Goal: Transaction & Acquisition: Purchase product/service

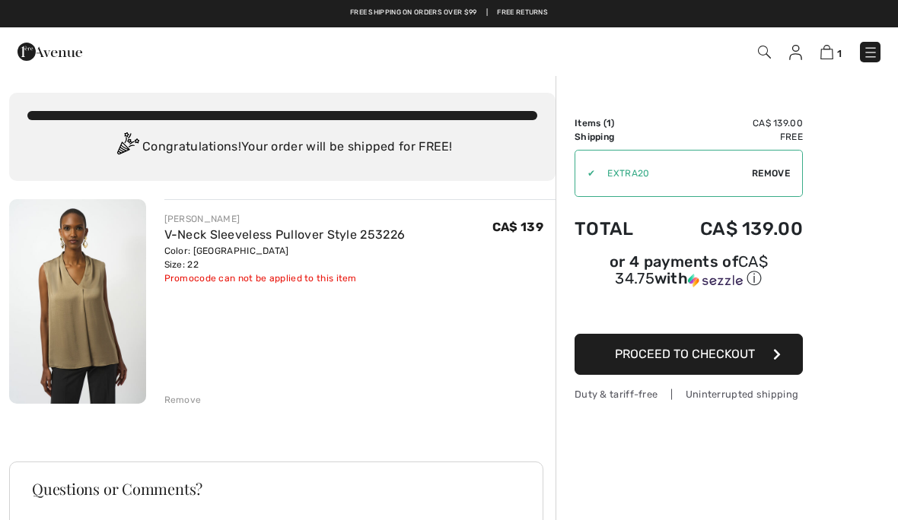
click at [775, 358] on icon "button" at bounding box center [777, 355] width 8 height 12
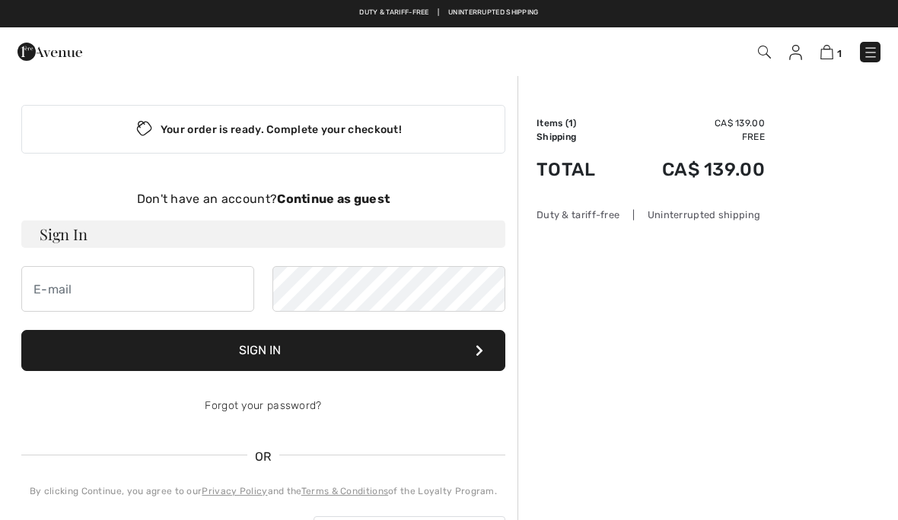
click at [315, 132] on div "Your order is ready. Complete your checkout!" at bounding box center [263, 129] width 484 height 49
click at [369, 218] on div "Don't have an account? Continue as guest Sign In Sign In Forgot your password? …" at bounding box center [263, 368] width 484 height 357
click at [339, 203] on strong "Continue as guest" at bounding box center [333, 199] width 113 height 14
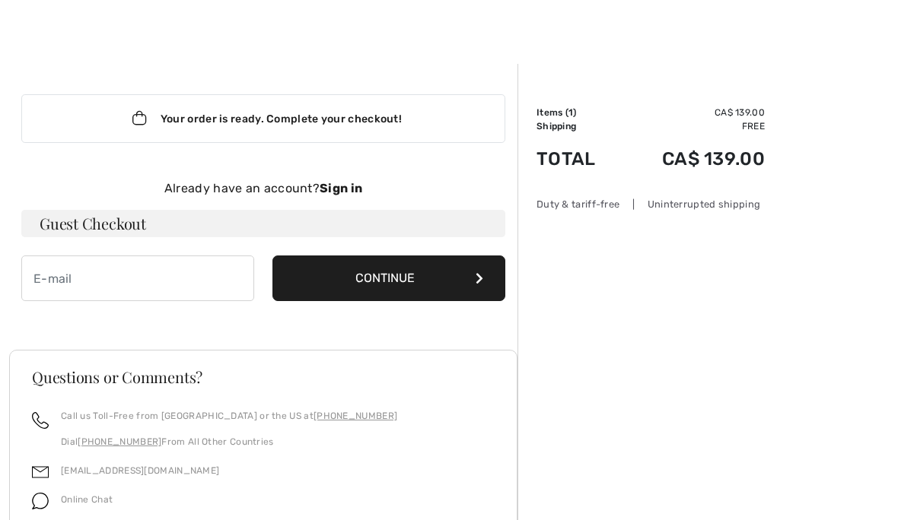
scroll to position [11, 0]
click at [349, 191] on strong "Sign in" at bounding box center [341, 187] width 43 height 14
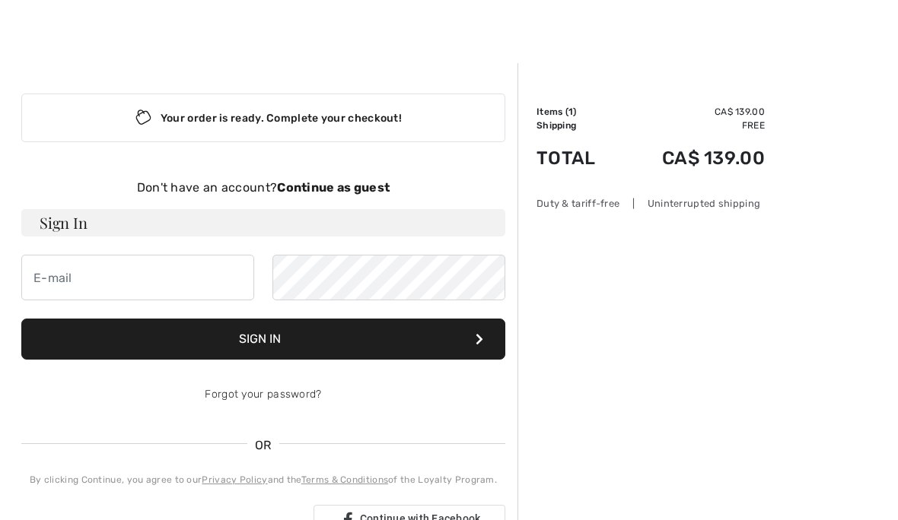
click at [368, 179] on div "Don't have an account? Continue as guest" at bounding box center [263, 188] width 484 height 18
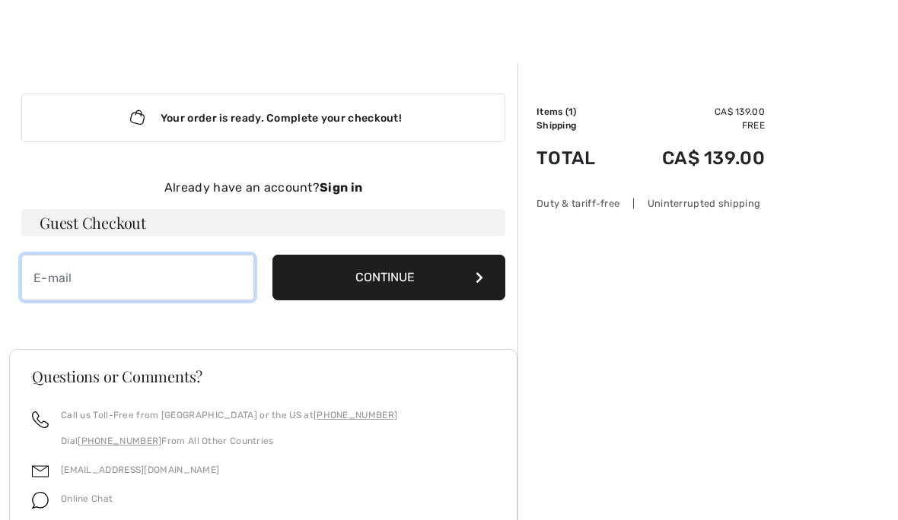
click at [224, 277] on input "email" at bounding box center [137, 278] width 233 height 46
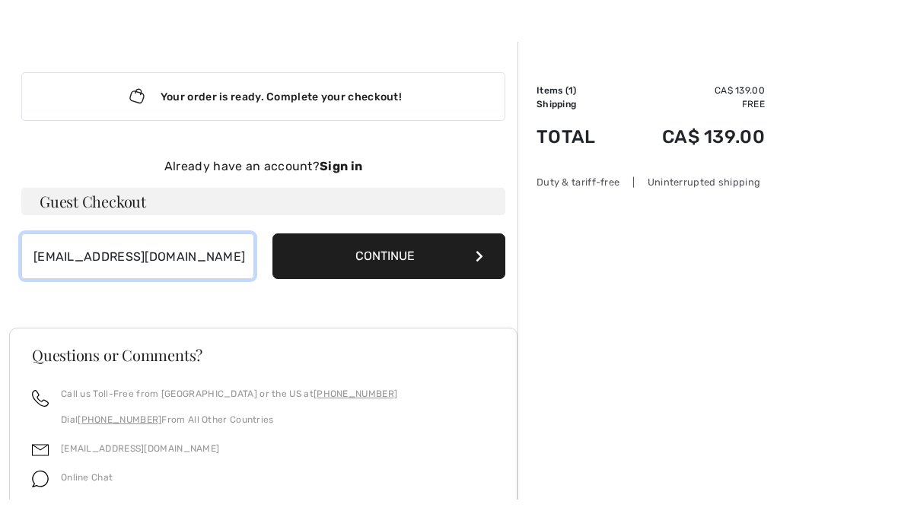
type input "[EMAIL_ADDRESS][DOMAIN_NAME]"
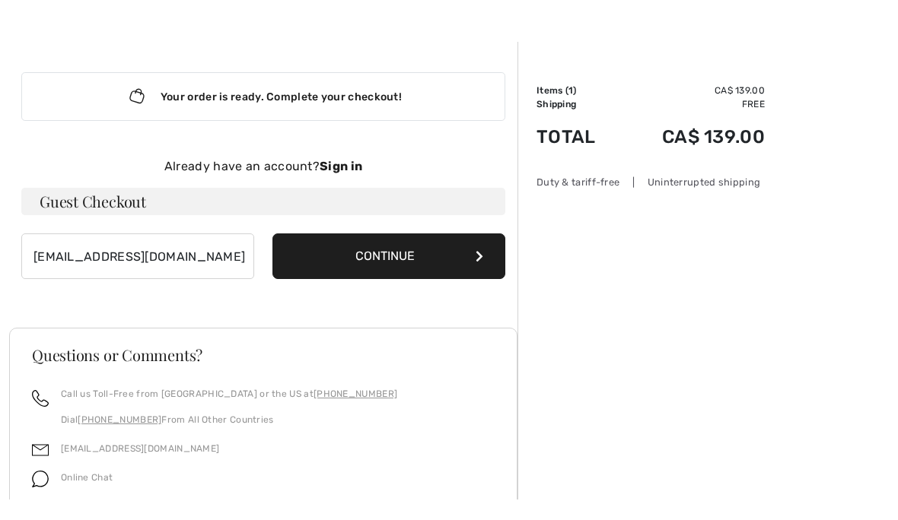
click at [304, 255] on button "Continue" at bounding box center [388, 278] width 233 height 46
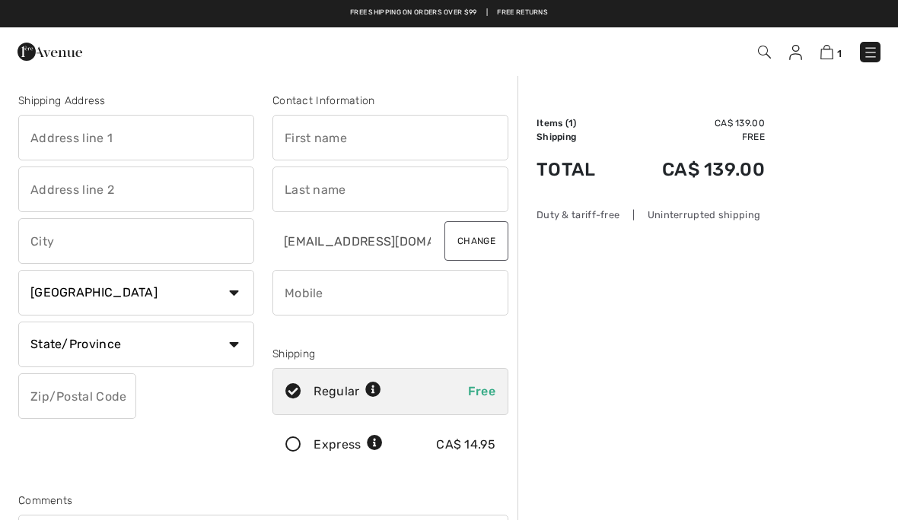
click at [78, 123] on input "text" at bounding box center [136, 138] width 236 height 46
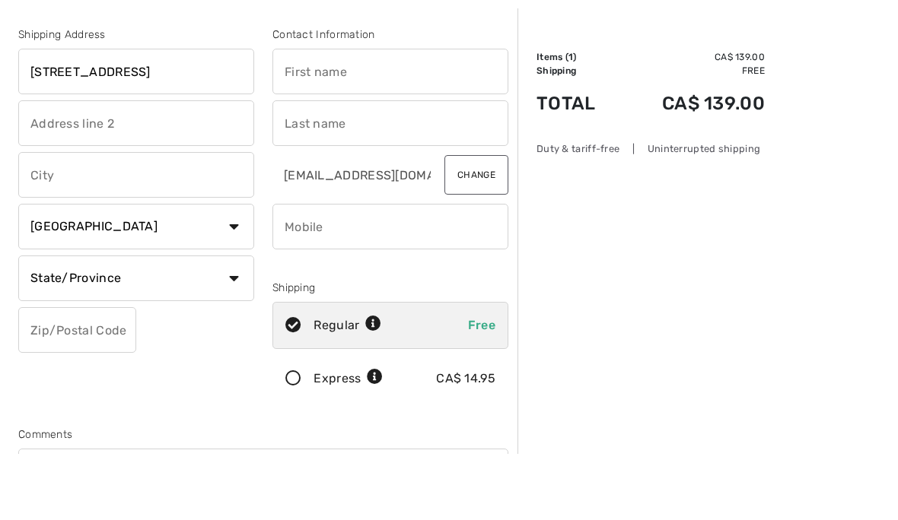
type input "[STREET_ADDRESS]"
click at [301, 115] on input "text" at bounding box center [390, 138] width 236 height 46
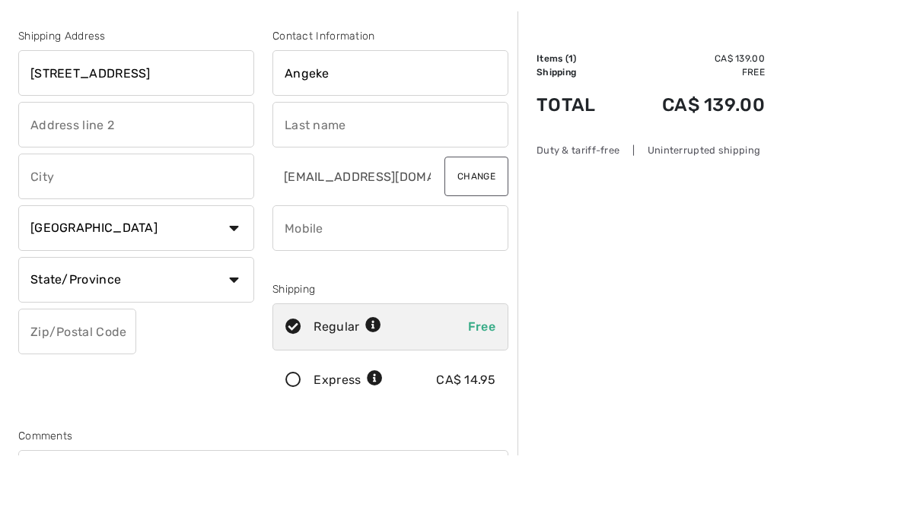
click at [294, 167] on input "text" at bounding box center [390, 190] width 236 height 46
click at [356, 115] on input "Angeke" at bounding box center [390, 138] width 236 height 46
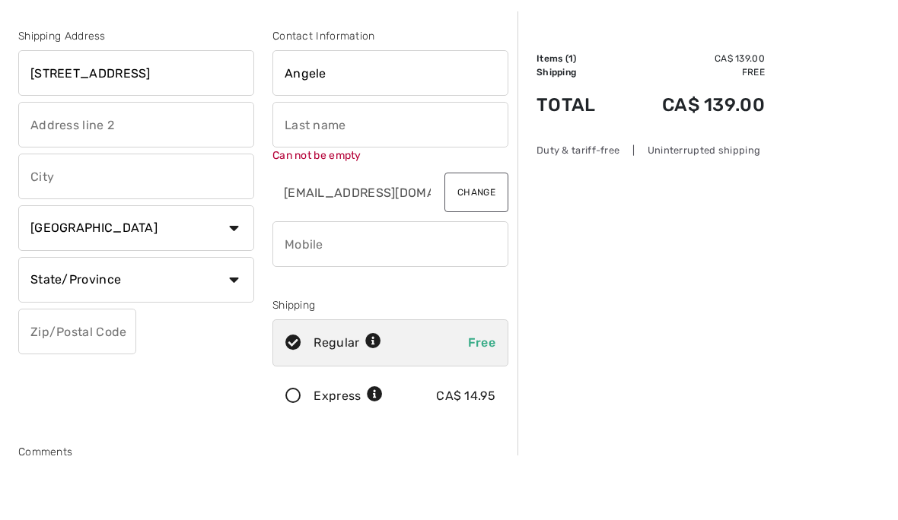
type input "Angele"
click at [300, 167] on input "text" at bounding box center [390, 190] width 236 height 46
type input "Kaakedjian"
click at [39, 218] on input "text" at bounding box center [136, 241] width 236 height 46
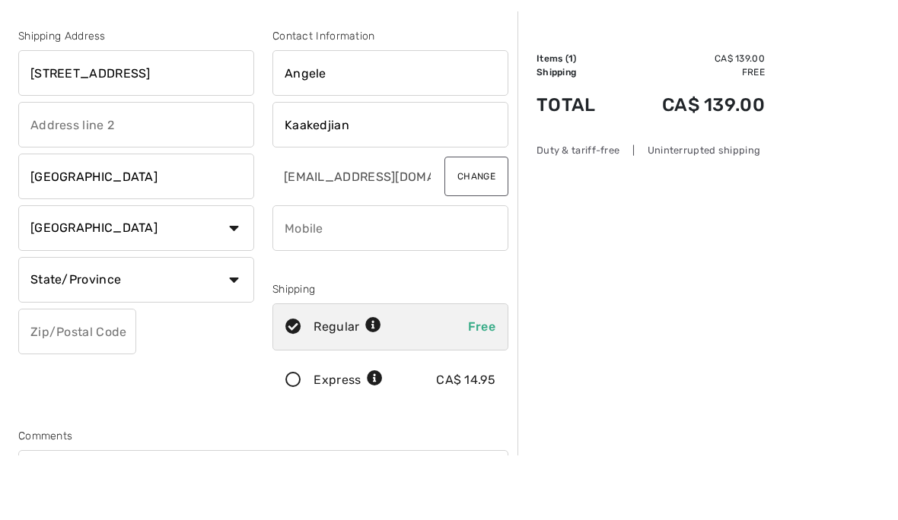
click at [60, 270] on select "Country [GEOGRAPHIC_DATA] [GEOGRAPHIC_DATA] [GEOGRAPHIC_DATA] [GEOGRAPHIC_DATA]…" at bounding box center [136, 293] width 236 height 46
type input "[GEOGRAPHIC_DATA]"
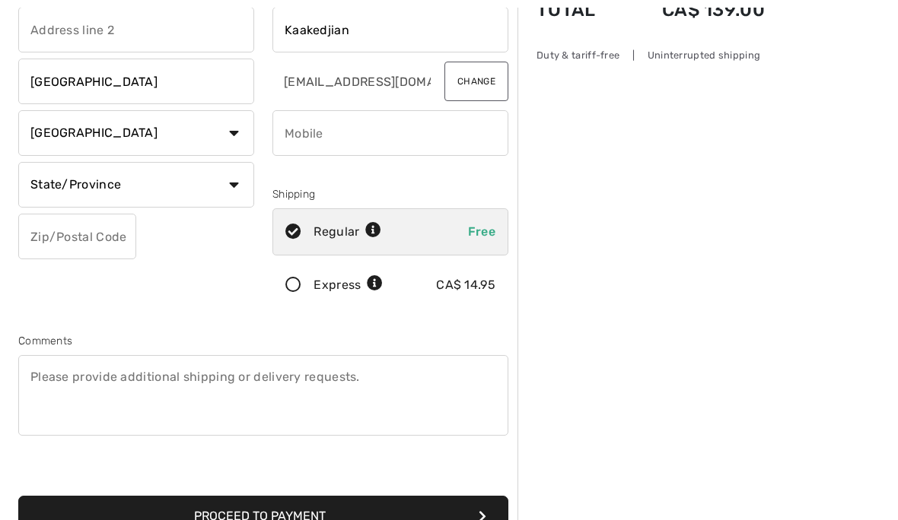
click at [38, 187] on select "State/Province Alberta British Columbia Manitoba New Brunswick Newfoundland and…" at bounding box center [136, 185] width 236 height 46
click at [53, 187] on select "State/Province Alberta British Columbia Manitoba New Brunswick Newfoundland and…" at bounding box center [136, 185] width 236 height 46
select select "ON"
click at [62, 243] on input "text" at bounding box center [77, 237] width 118 height 46
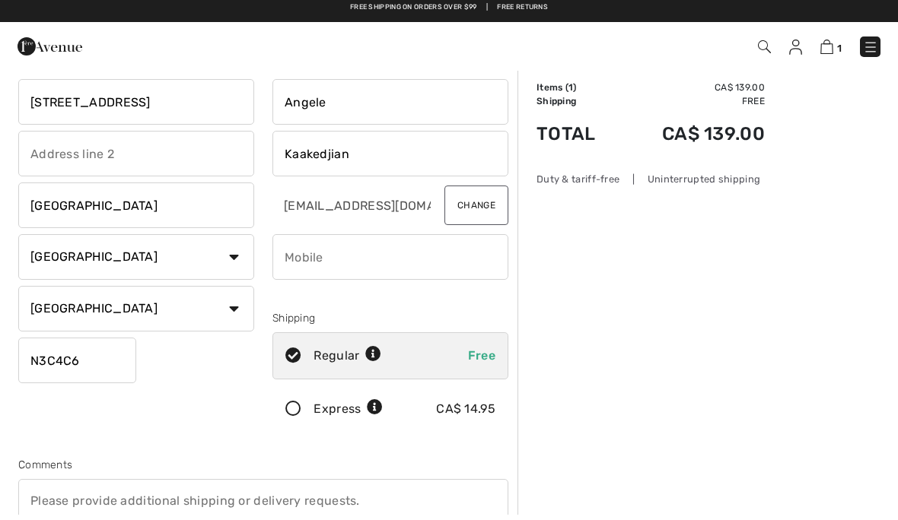
scroll to position [11, 0]
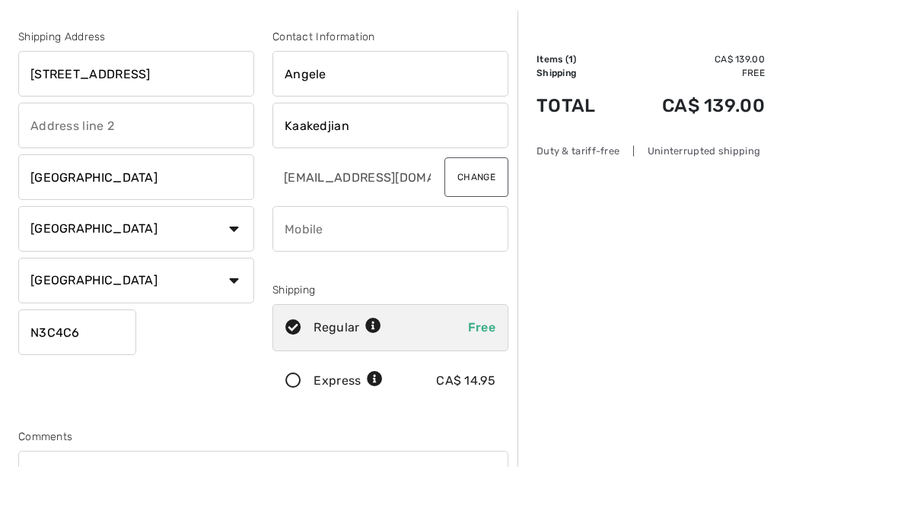
type input "N3C4C6"
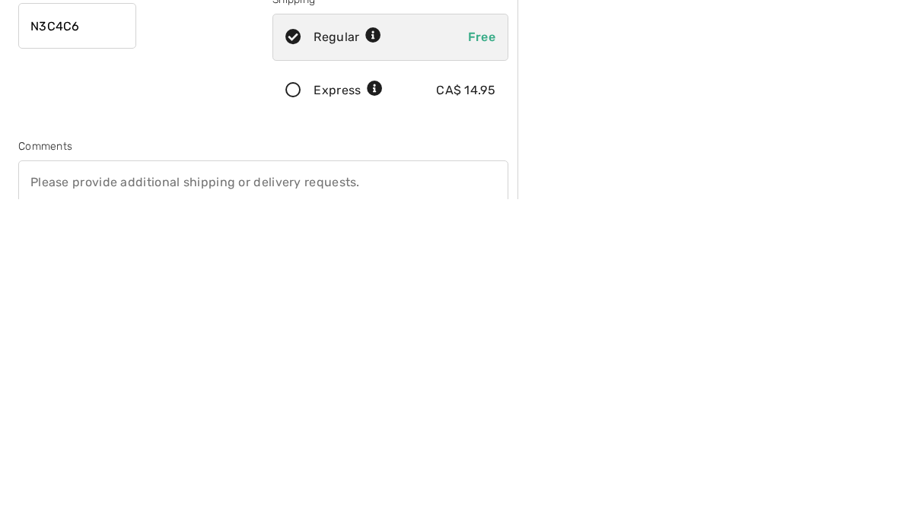
scroll to position [135, 0]
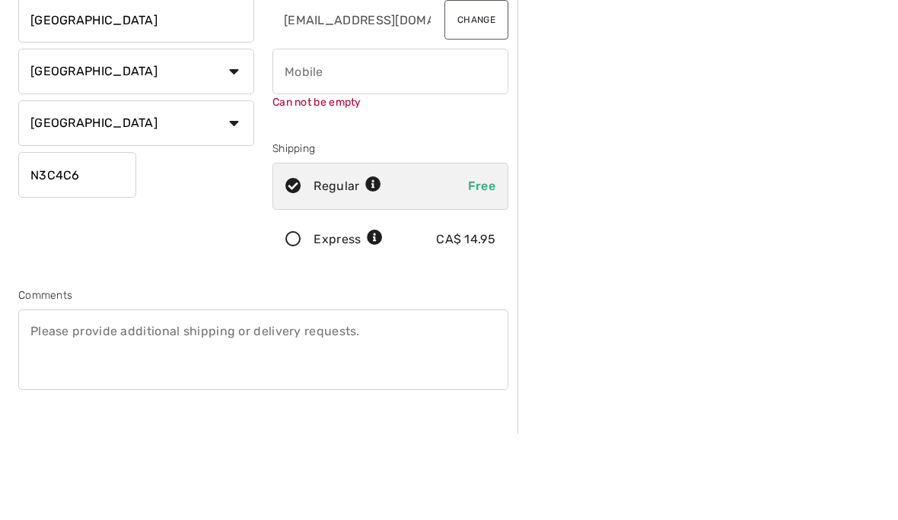
click at [462, 135] on input "phone" at bounding box center [390, 158] width 236 height 46
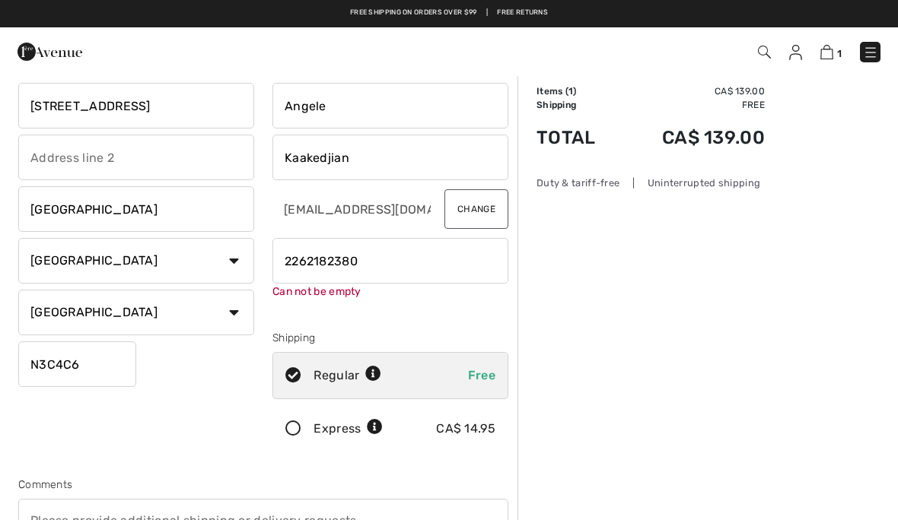
scroll to position [31, 0]
type input "2262182380"
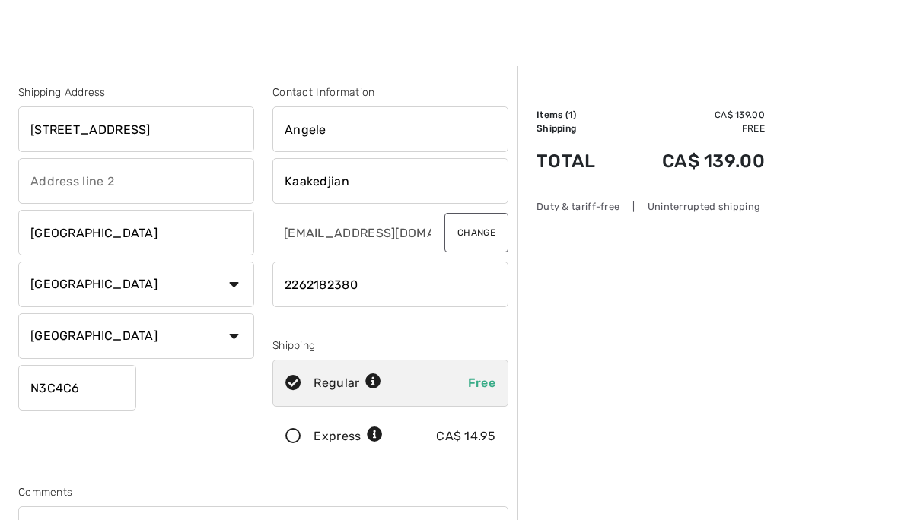
scroll to position [9, 0]
click at [504, 236] on button "Change" at bounding box center [476, 232] width 64 height 40
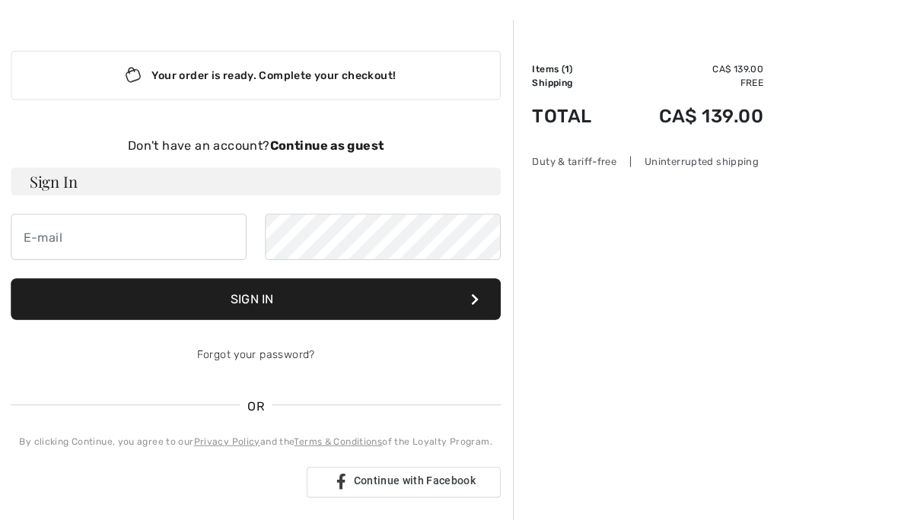
scroll to position [49, 1]
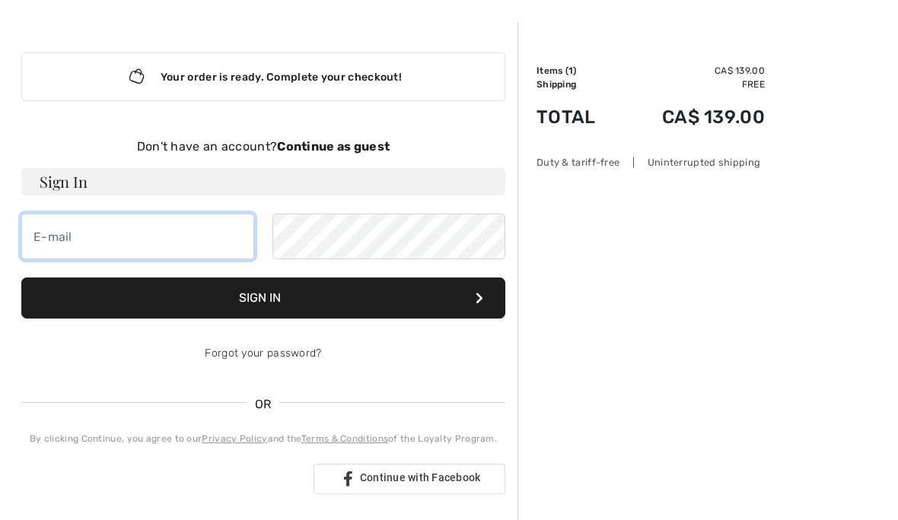
click at [87, 219] on input "email" at bounding box center [137, 237] width 233 height 46
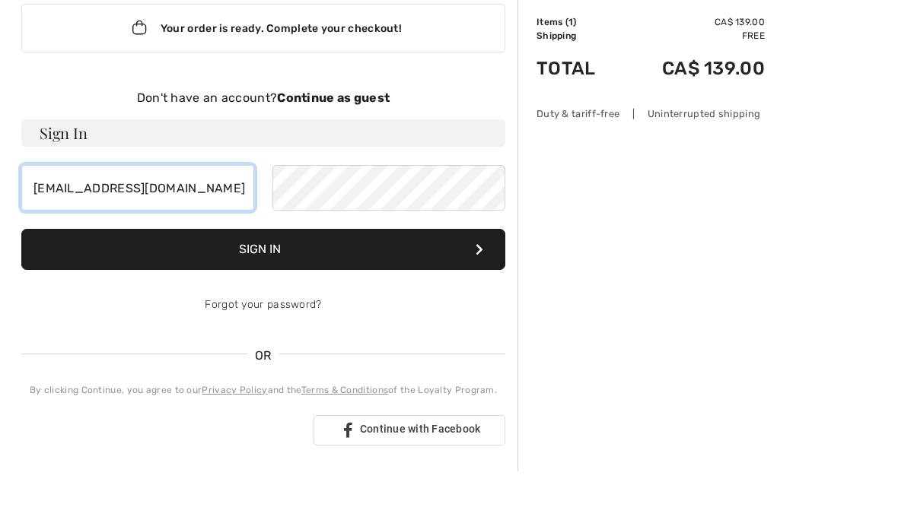
type input "[EMAIL_ADDRESS][DOMAIN_NAME]"
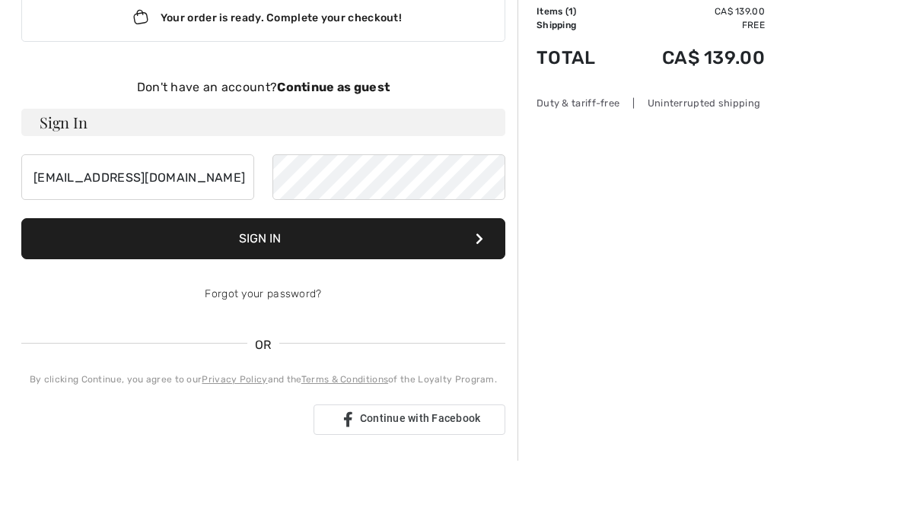
click at [317, 140] on strong "Continue as guest" at bounding box center [333, 147] width 113 height 14
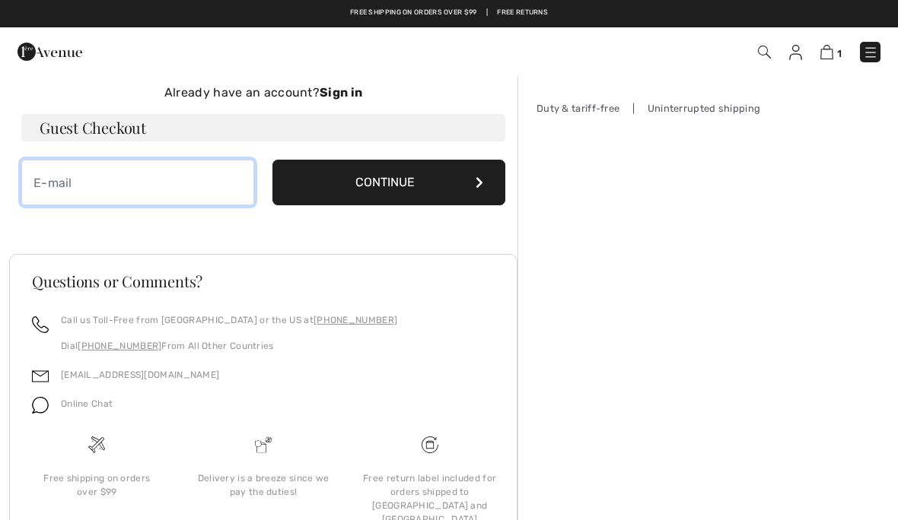
click at [97, 196] on input "email" at bounding box center [137, 183] width 233 height 46
type input "[EMAIL_ADDRESS][DOMAIN_NAME]"
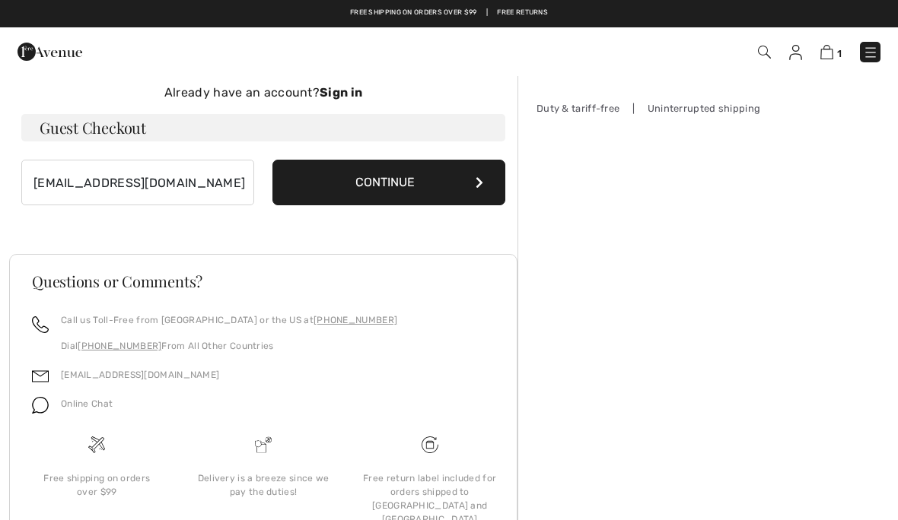
click at [352, 153] on div "Already have an account? Sign in Guest Checkout contactshahan52@gmail.com Conti…" at bounding box center [263, 145] width 484 height 122
click at [444, 192] on button "Continue" at bounding box center [388, 183] width 233 height 46
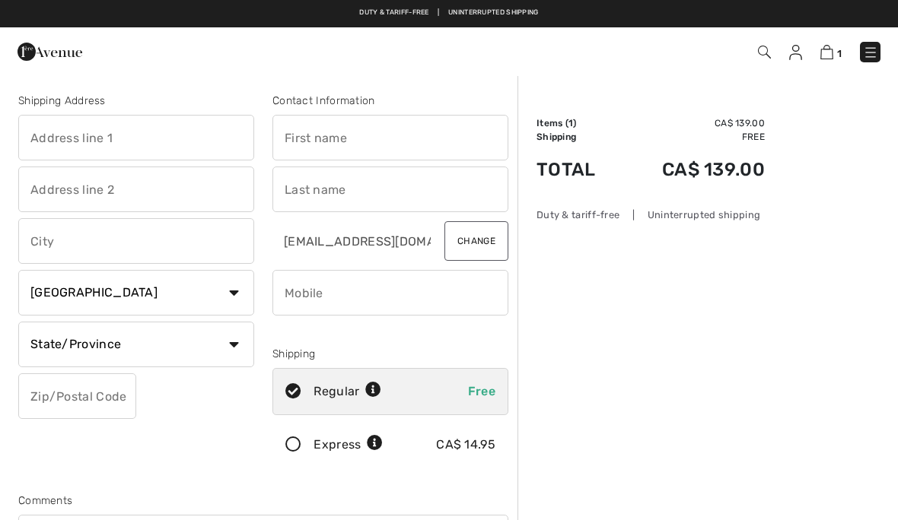
click at [60, 123] on input "text" at bounding box center [136, 138] width 236 height 46
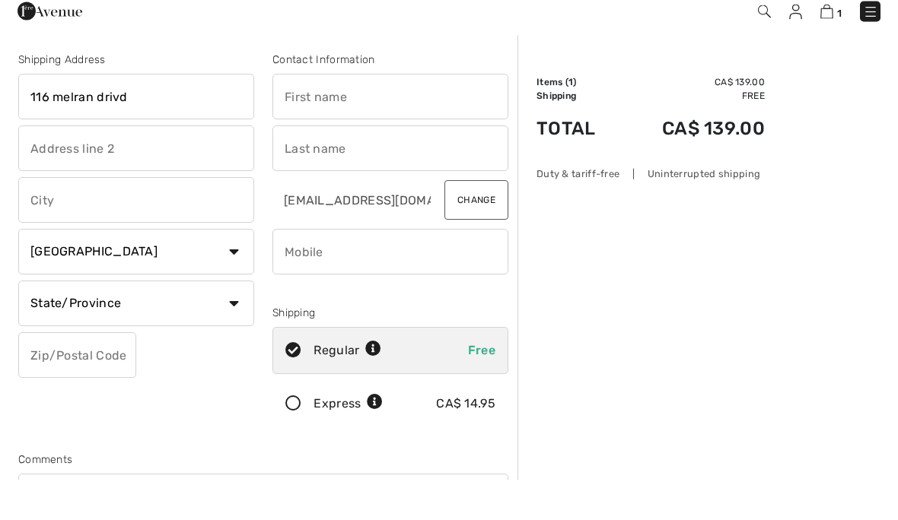
type input "116 melran drivd"
click at [116, 218] on input "text" at bounding box center [136, 241] width 236 height 46
type input "C"
click at [192, 115] on input "116 melran drivd" at bounding box center [136, 138] width 236 height 46
type input "116 melran drive"
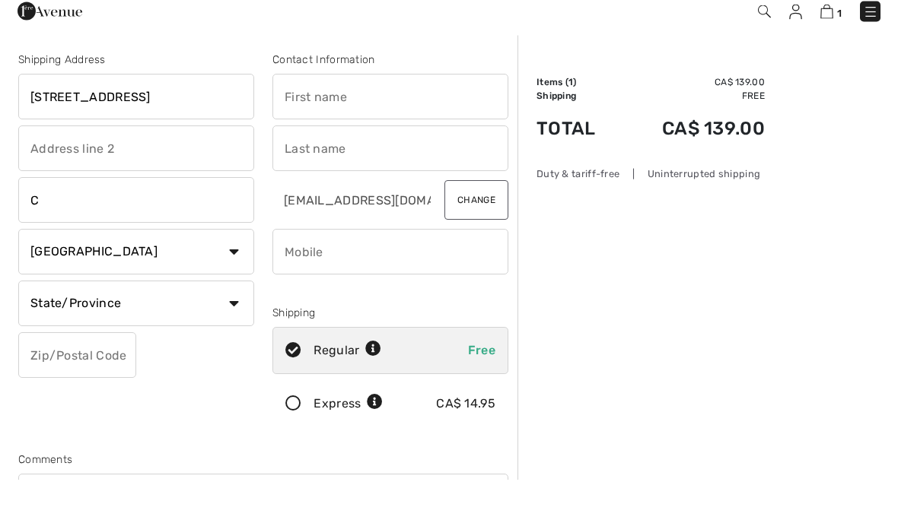
click at [153, 218] on input "C" at bounding box center [136, 241] width 236 height 46
type input "[GEOGRAPHIC_DATA]"
click at [186, 270] on select "Country Canada United States Afghanistan Aland Islands Albania Algeria American…" at bounding box center [136, 293] width 236 height 46
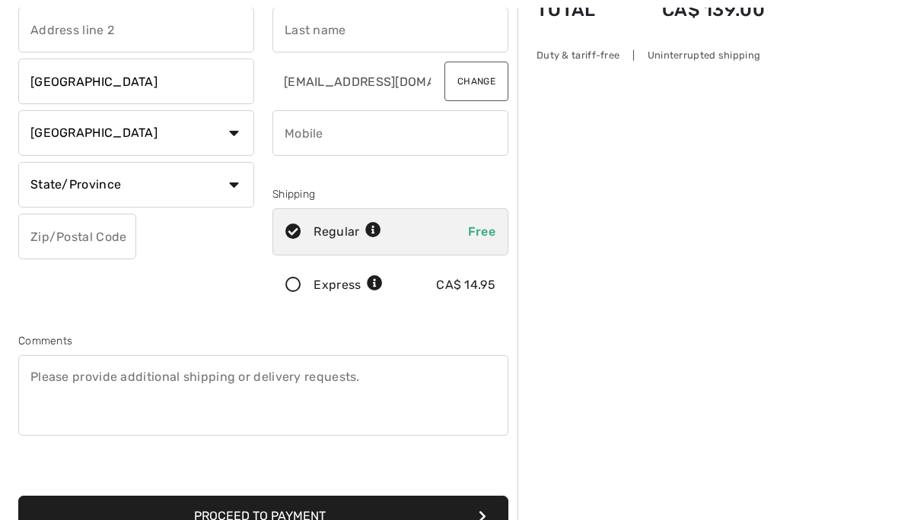
click at [38, 180] on select "State/Province Alberta British Columbia Manitoba New Brunswick Newfoundland and…" at bounding box center [136, 185] width 236 height 46
click at [119, 196] on select "State/Province Alberta British Columbia Manitoba New Brunswick Newfoundland and…" at bounding box center [136, 185] width 236 height 46
select select "ON"
click at [69, 248] on input "text" at bounding box center [77, 237] width 118 height 46
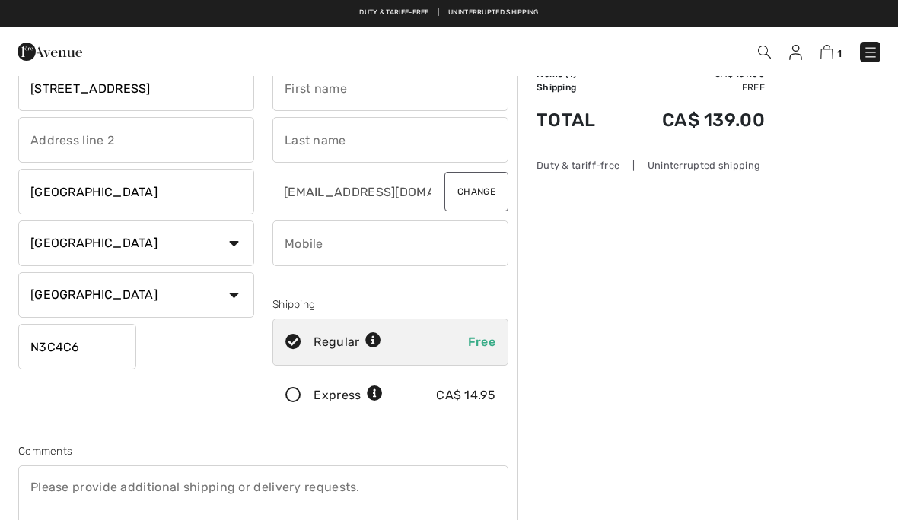
scroll to position [2, 0]
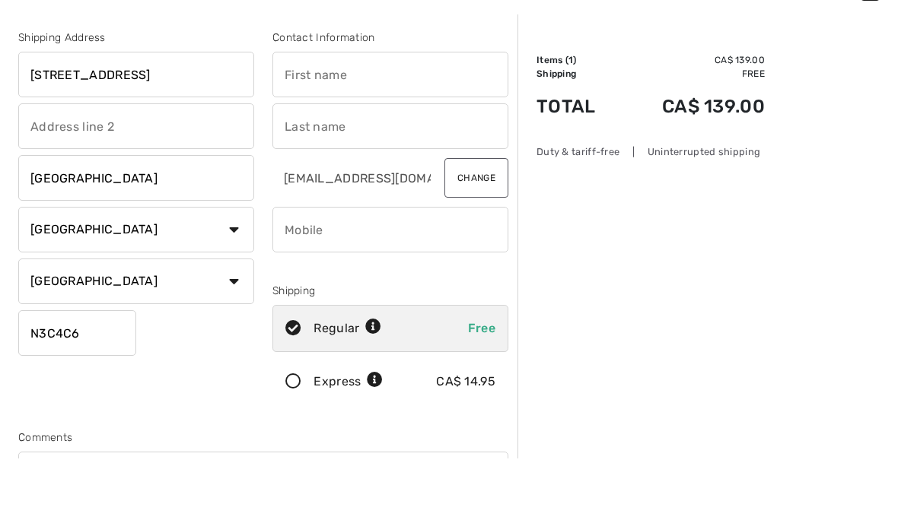
type input "N3C4C6"
click at [454, 113] on input "text" at bounding box center [390, 136] width 236 height 46
type input "Angele"
click at [320, 165] on input "text" at bounding box center [390, 188] width 236 height 46
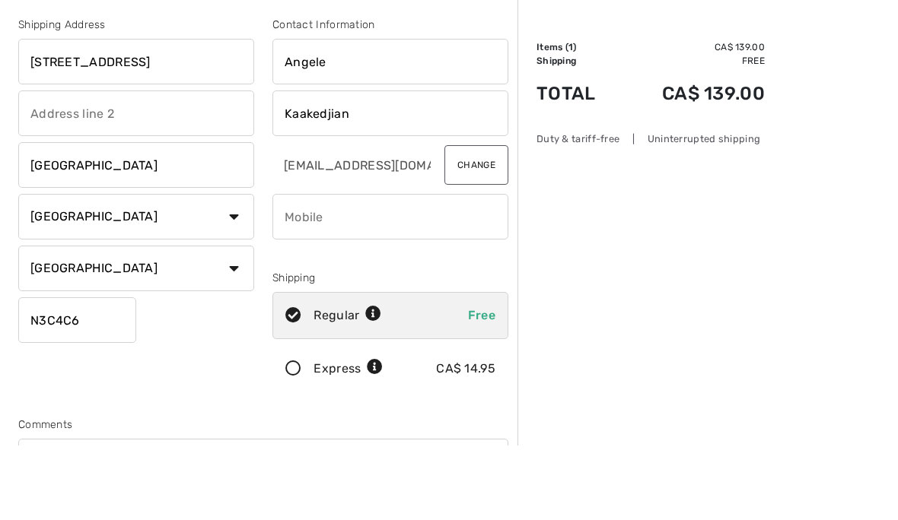
scroll to position [1, 0]
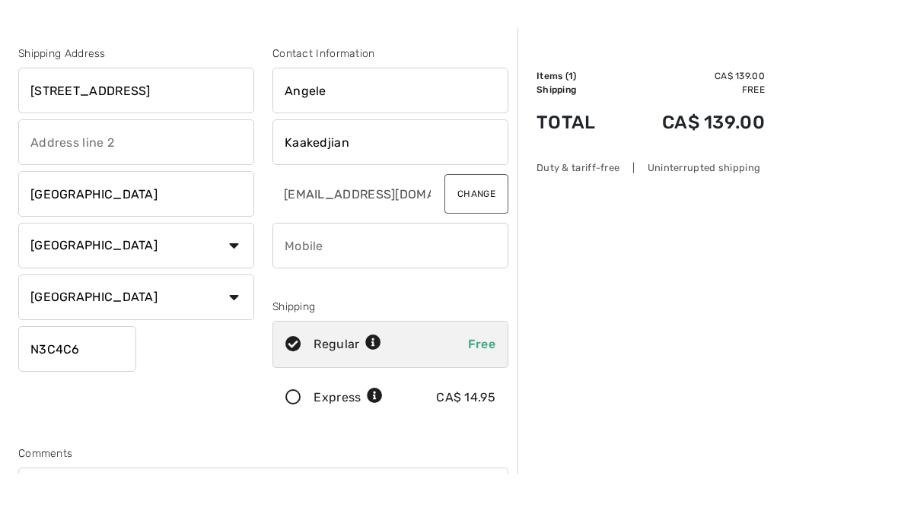
type input "Kaakedjian"
click at [438, 114] on input "Angele" at bounding box center [390, 137] width 236 height 46
click at [436, 114] on input "Angele" at bounding box center [390, 137] width 236 height 46
click at [437, 114] on input "Angele" at bounding box center [390, 137] width 236 height 46
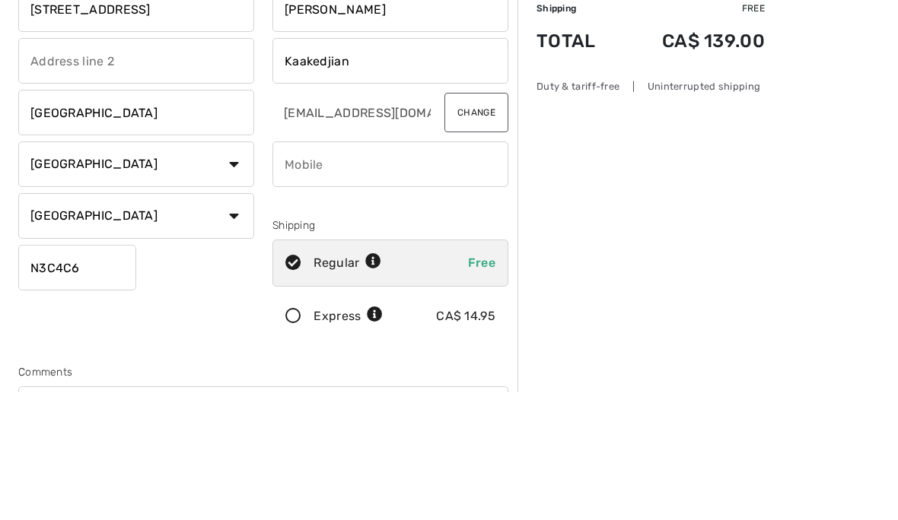
type input "Shahan"
click at [431, 269] on input "phone" at bounding box center [390, 292] width 236 height 46
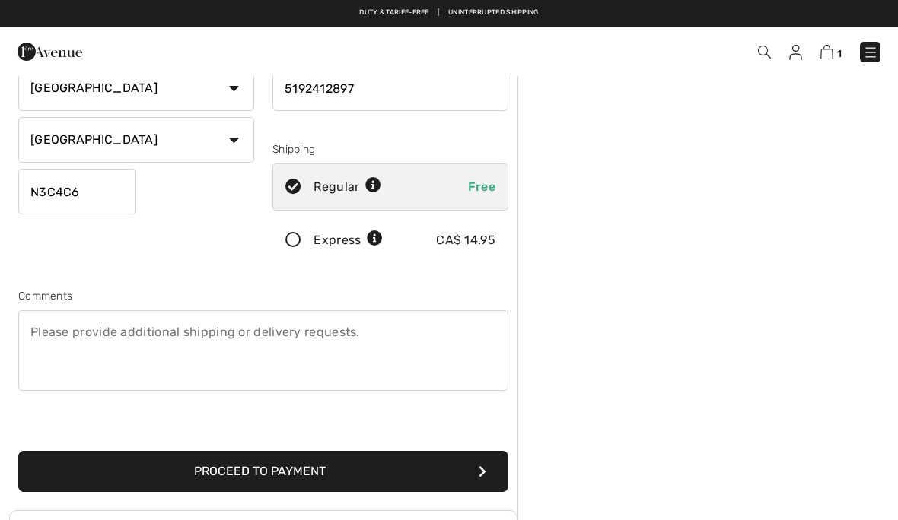
scroll to position [118, 0]
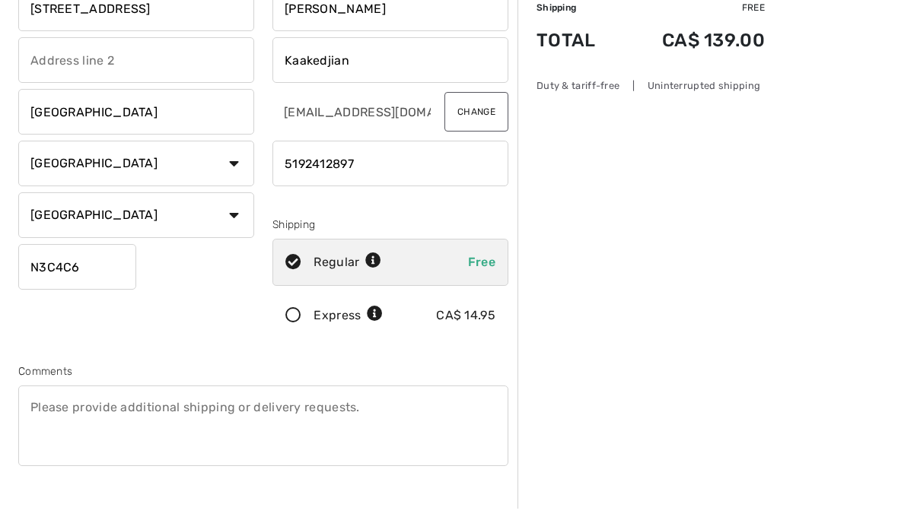
click at [355, 153] on input "phone" at bounding box center [390, 175] width 236 height 46
click at [359, 154] on input "phone" at bounding box center [390, 175] width 236 height 46
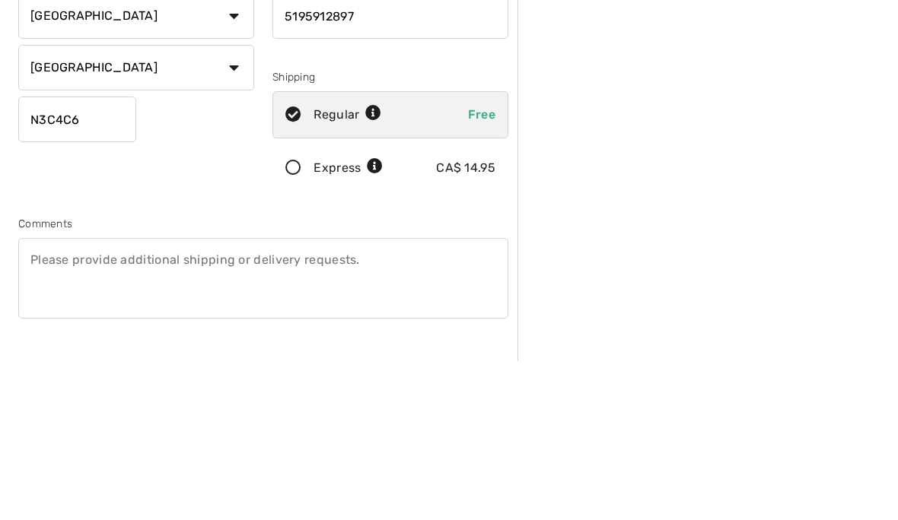
scroll to position [277, 0]
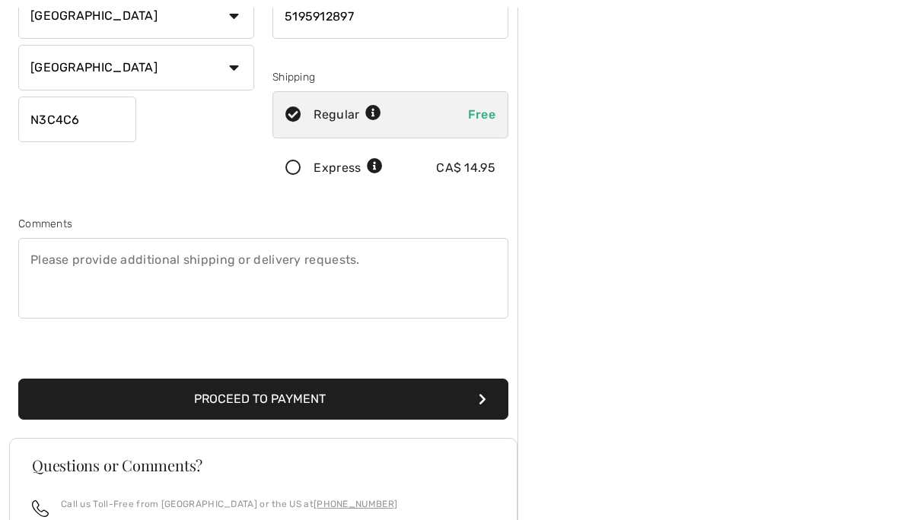
type input "5195912897"
click at [407, 397] on button "Proceed to Payment" at bounding box center [263, 399] width 490 height 41
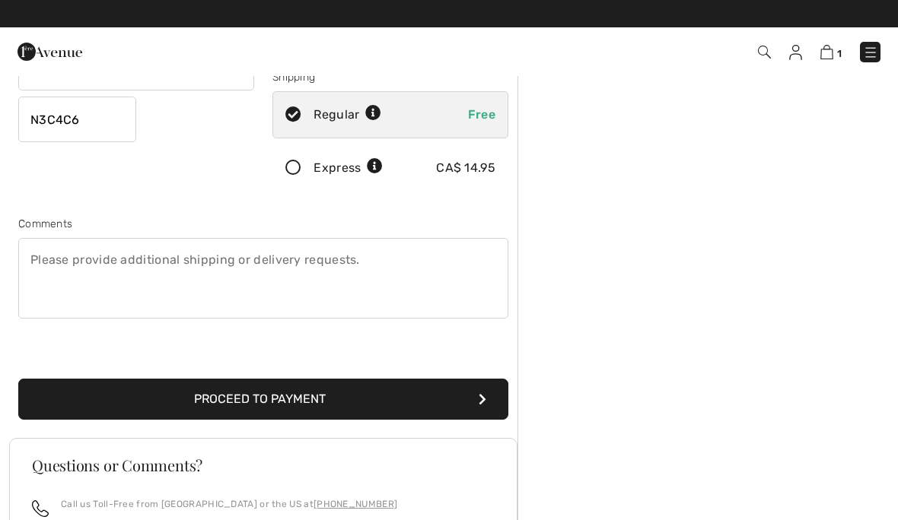
scroll to position [208, 0]
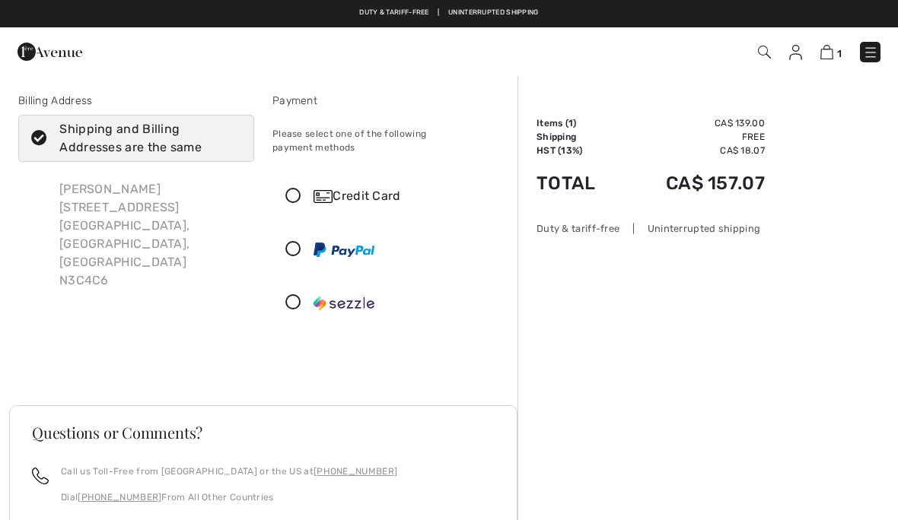
click at [427, 187] on div "Credit Card" at bounding box center [405, 196] width 184 height 18
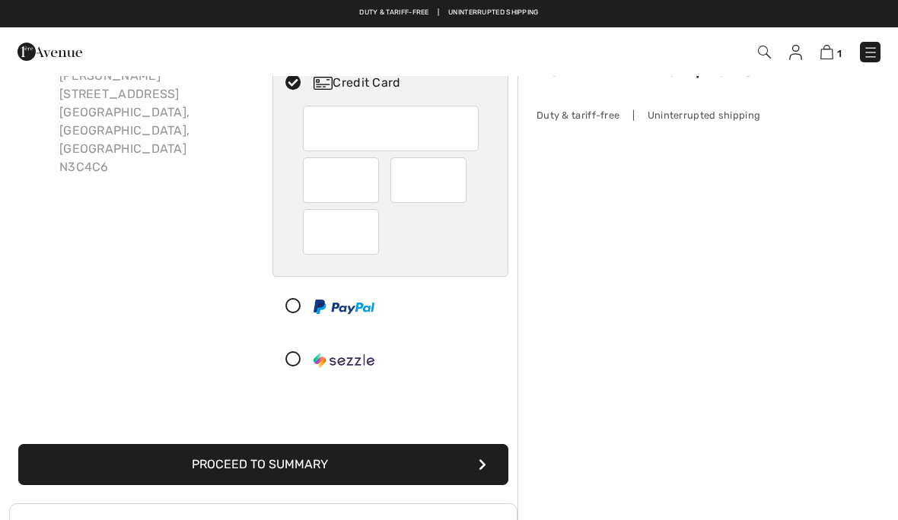
scroll to position [113, 0]
click at [460, 158] on div at bounding box center [428, 181] width 76 height 46
click at [371, 168] on div at bounding box center [341, 181] width 76 height 46
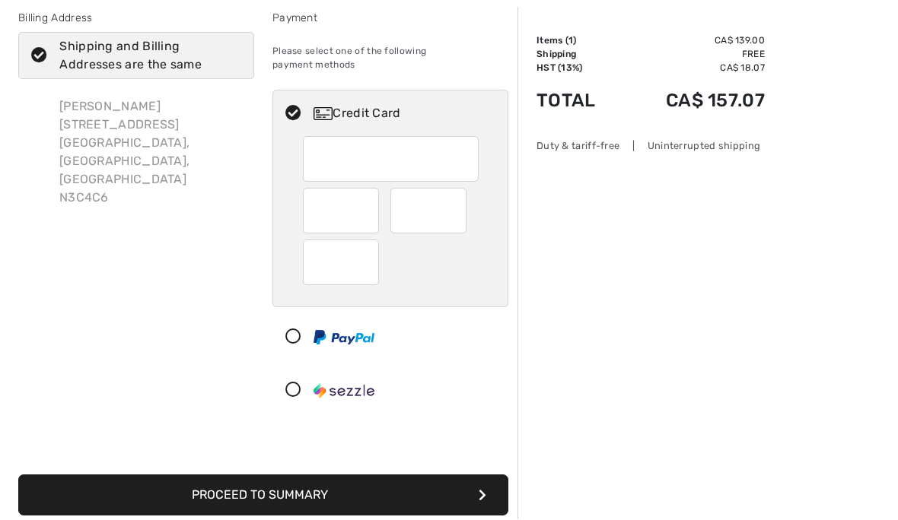
scroll to position [83, 0]
click at [473, 485] on button "Proceed to Summary" at bounding box center [263, 495] width 490 height 41
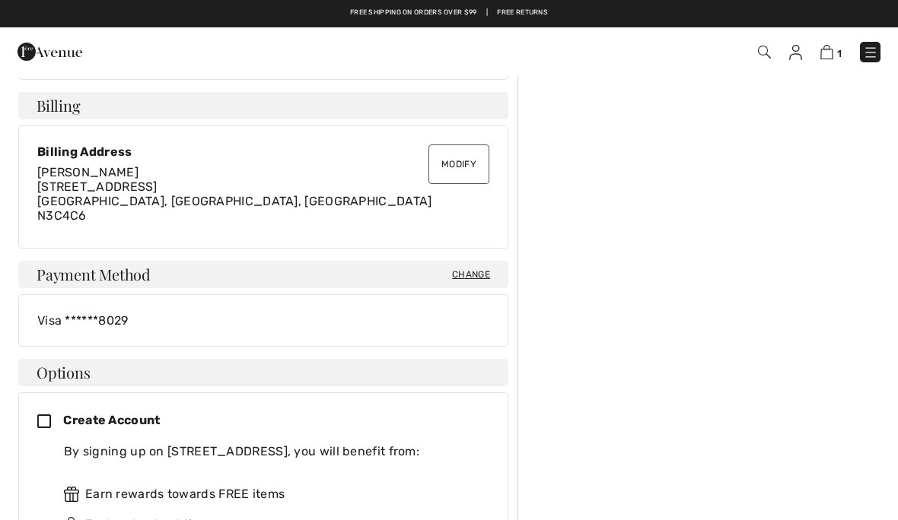
scroll to position [352, 0]
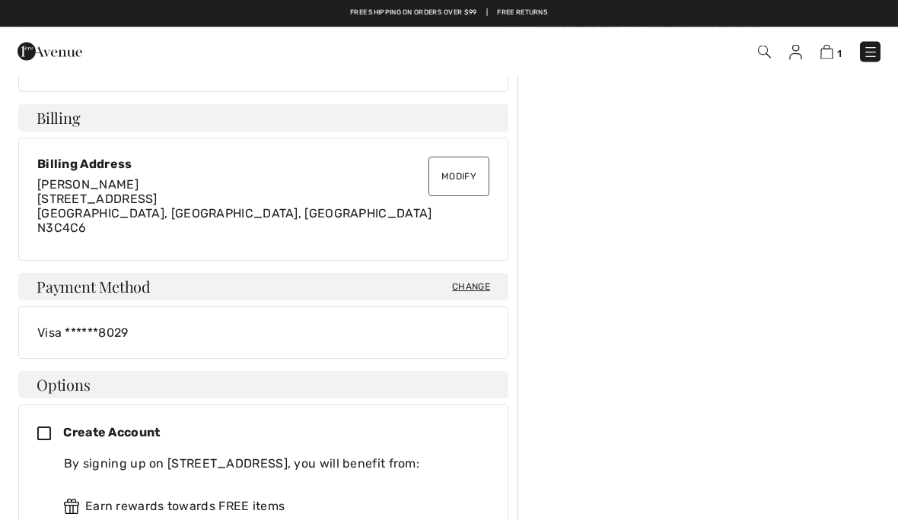
click at [484, 183] on button "Modify" at bounding box center [458, 178] width 61 height 40
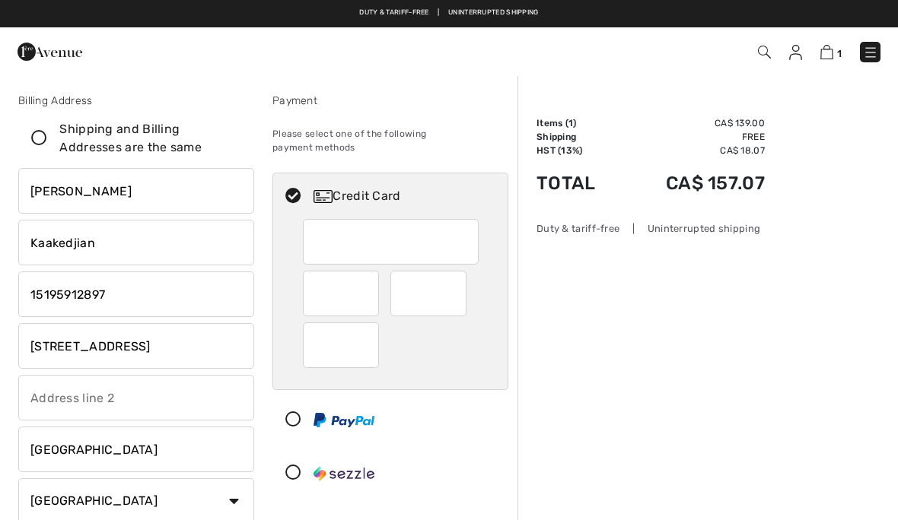
click at [96, 174] on input "Shahan" at bounding box center [136, 191] width 236 height 46
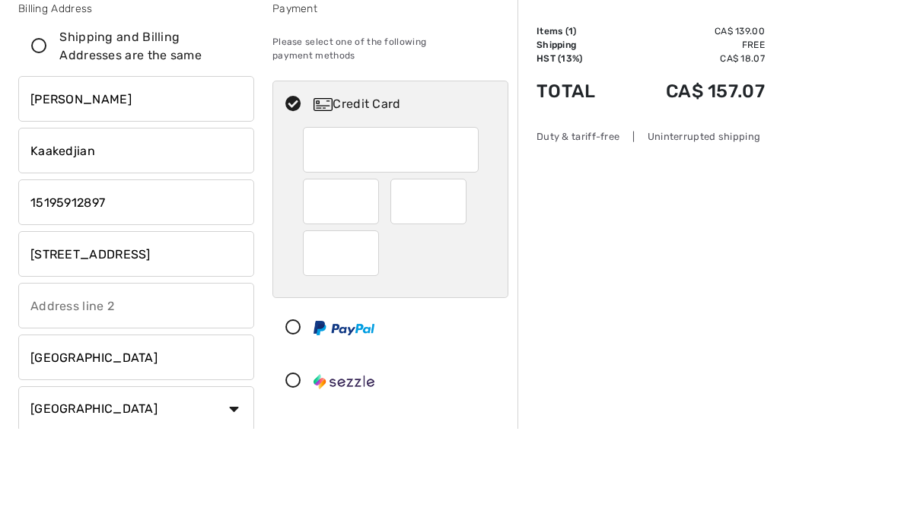
click at [71, 168] on input "Shahan" at bounding box center [136, 191] width 236 height 46
click at [67, 168] on input "Shahan" at bounding box center [136, 191] width 236 height 46
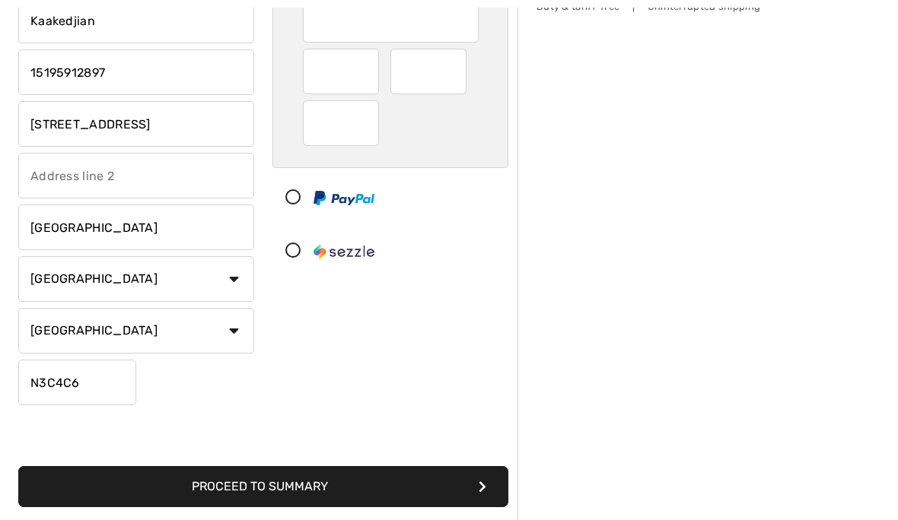
type input "Angele"
click at [105, 486] on button "Proceed to Summary" at bounding box center [263, 486] width 490 height 41
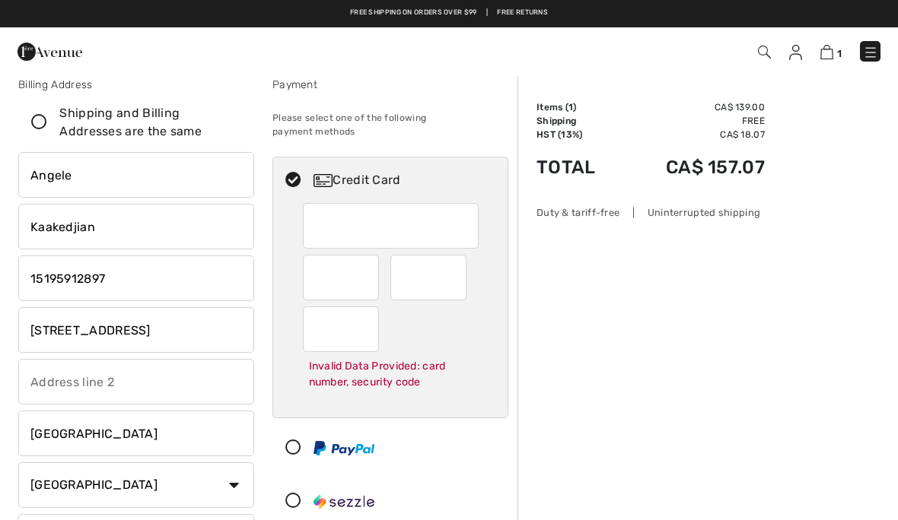
scroll to position [14, 0]
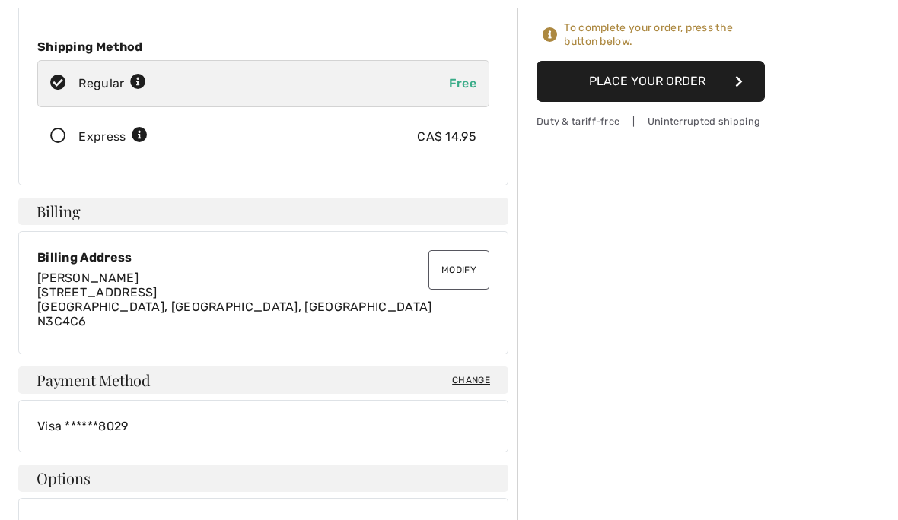
scroll to position [269, 0]
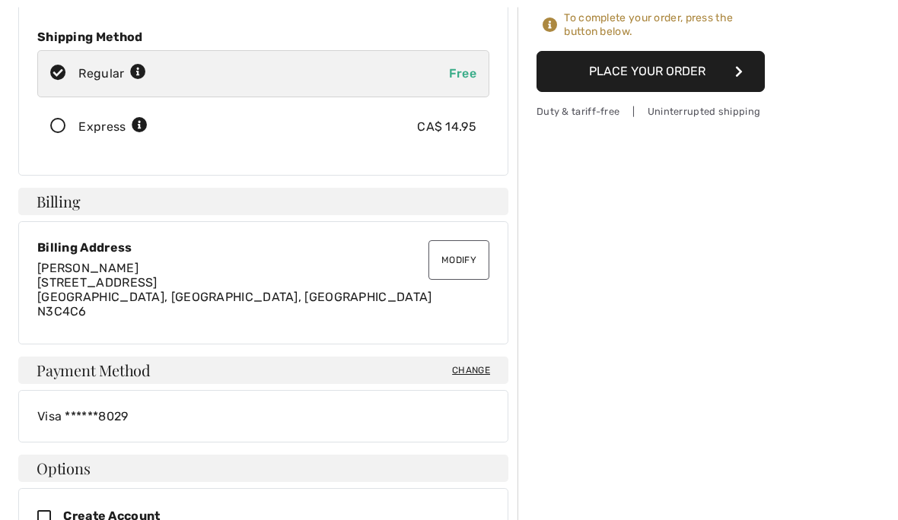
click at [476, 266] on button "Modify" at bounding box center [458, 261] width 61 height 40
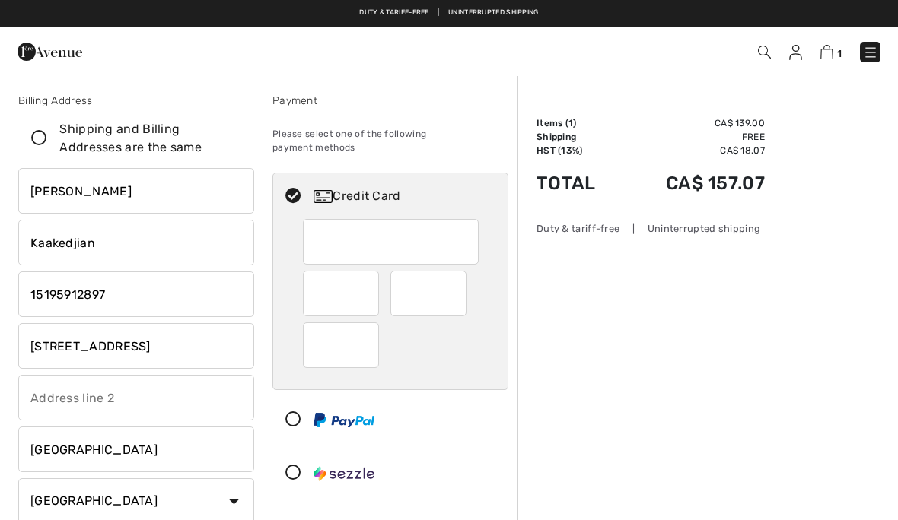
click at [78, 196] on input "[PERSON_NAME]" at bounding box center [136, 191] width 236 height 46
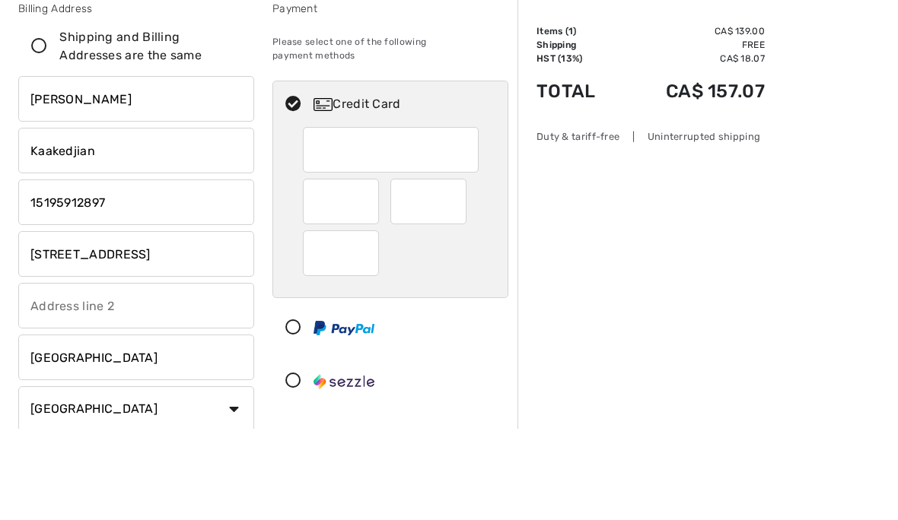
click at [59, 168] on input "Shahan" at bounding box center [136, 191] width 236 height 46
click at [62, 168] on input "Shahan" at bounding box center [136, 191] width 236 height 46
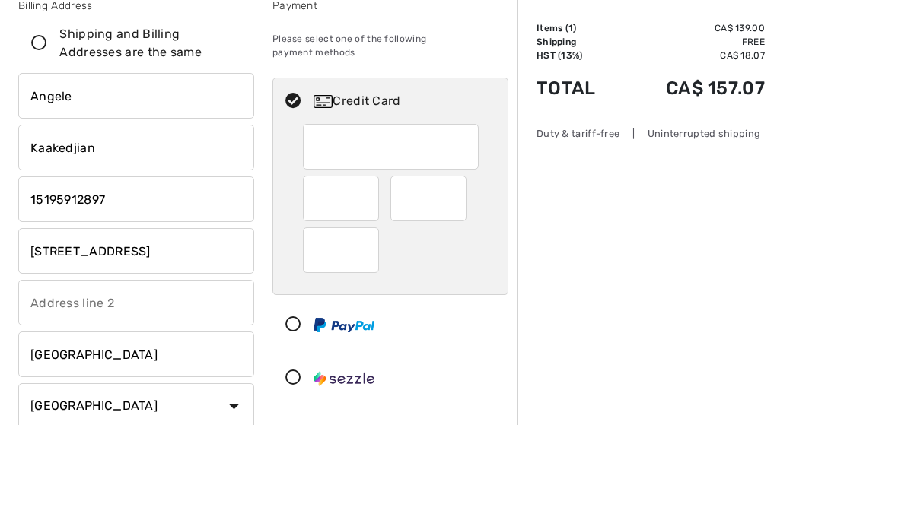
type input "Angele"
click at [315, 190] on img at bounding box center [322, 196] width 19 height 13
click at [464, 190] on div at bounding box center [428, 199] width 76 height 46
click at [467, 193] on div at bounding box center [434, 199] width 88 height 46
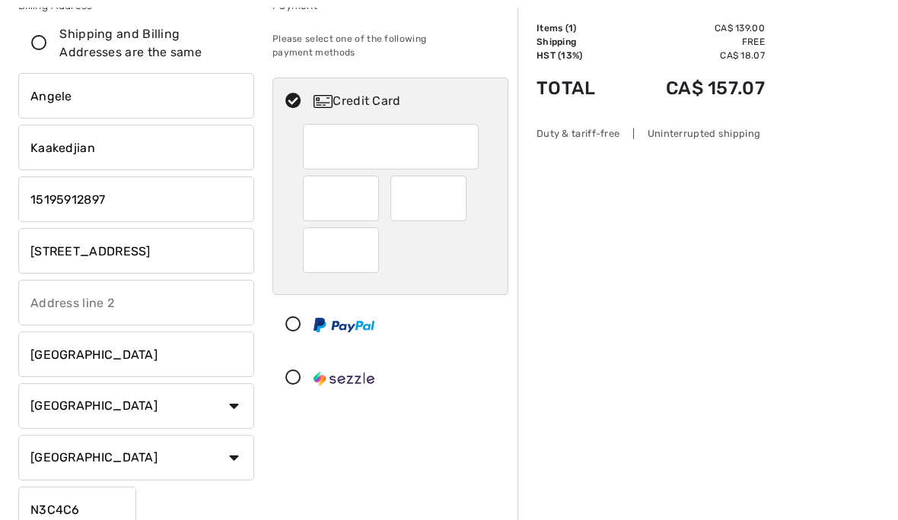
click at [371, 234] on div at bounding box center [341, 251] width 76 height 46
radio input "true"
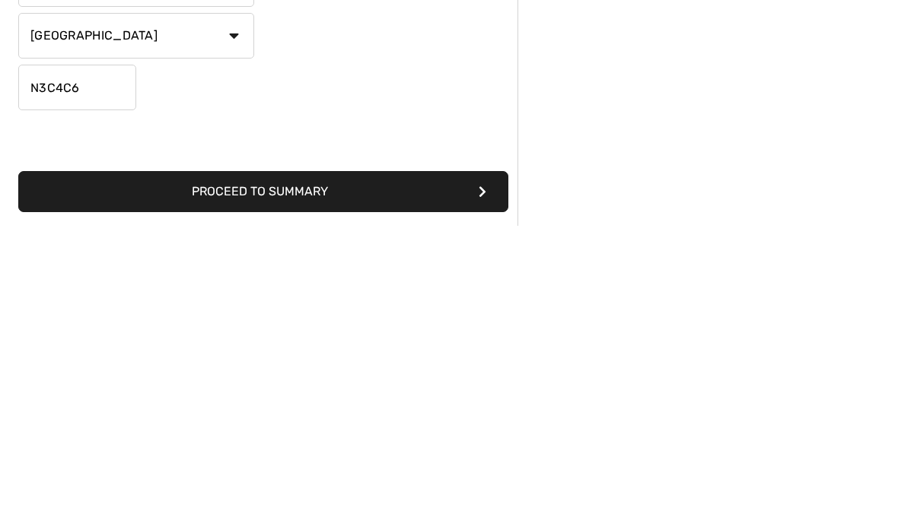
click at [101, 466] on button "Proceed to Summary" at bounding box center [263, 486] width 490 height 41
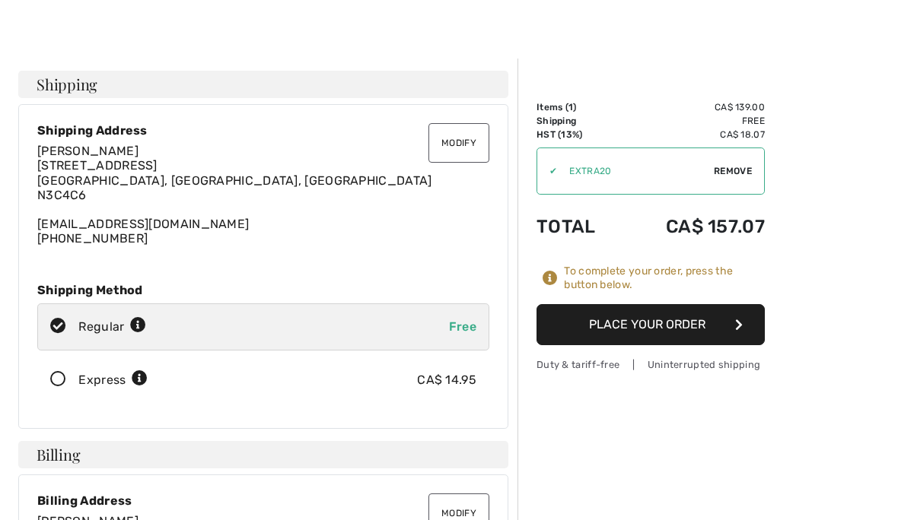
scroll to position [19, 0]
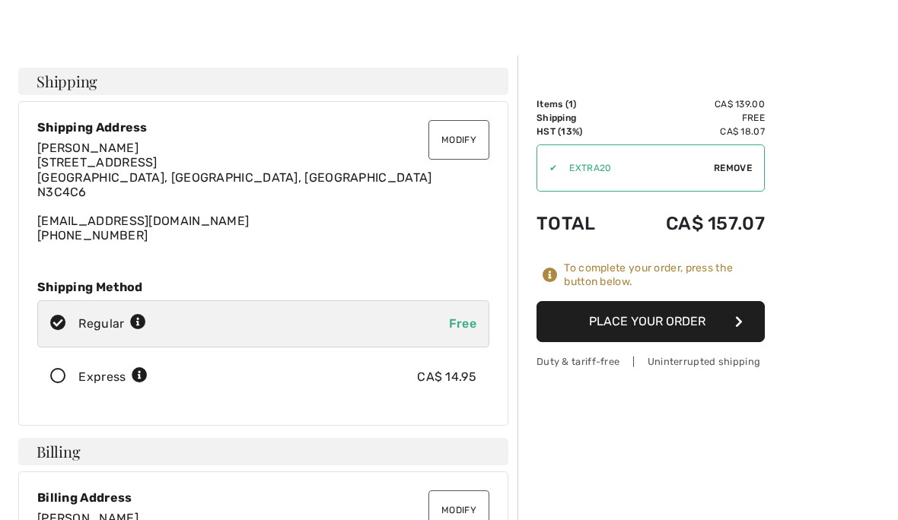
click at [704, 320] on button "Place Your Order" at bounding box center [650, 321] width 228 height 41
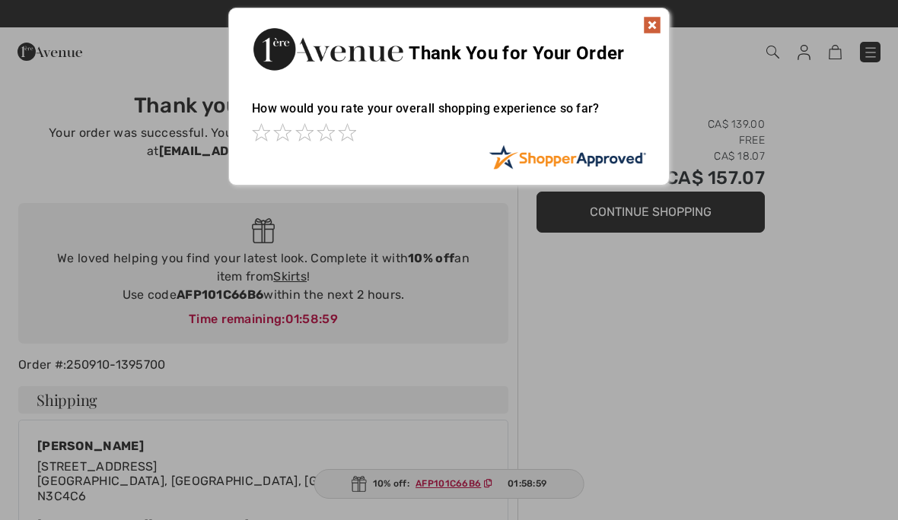
click at [657, 26] on img at bounding box center [652, 25] width 18 height 18
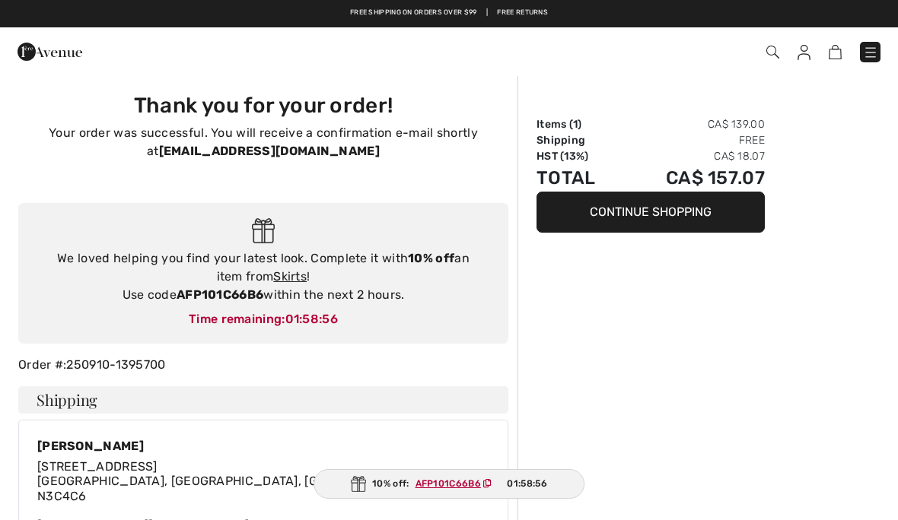
click at [732, 212] on button "Continue Shopping" at bounding box center [650, 212] width 228 height 41
